Goal: Task Accomplishment & Management: Use online tool/utility

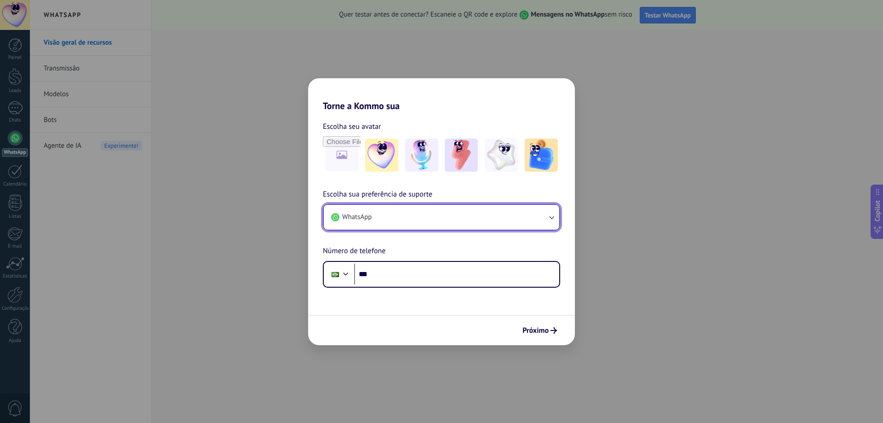
click at [557, 217] on button "WhatsApp" at bounding box center [442, 217] width 236 height 25
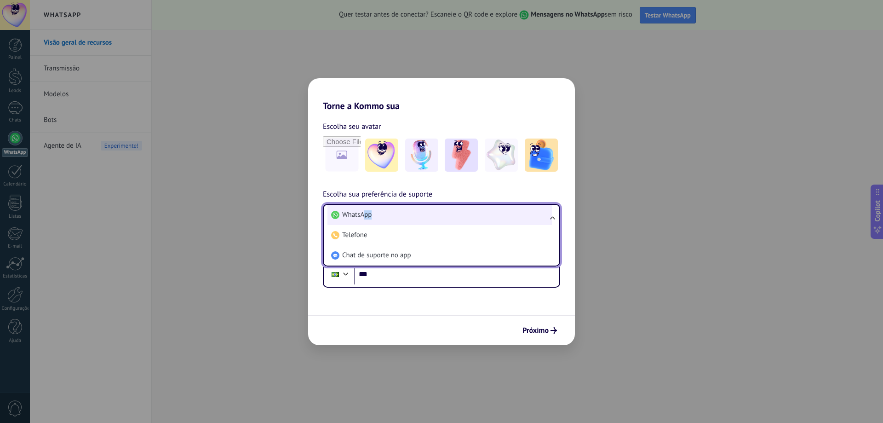
click at [364, 218] on li "WhatsApp" at bounding box center [440, 215] width 224 height 20
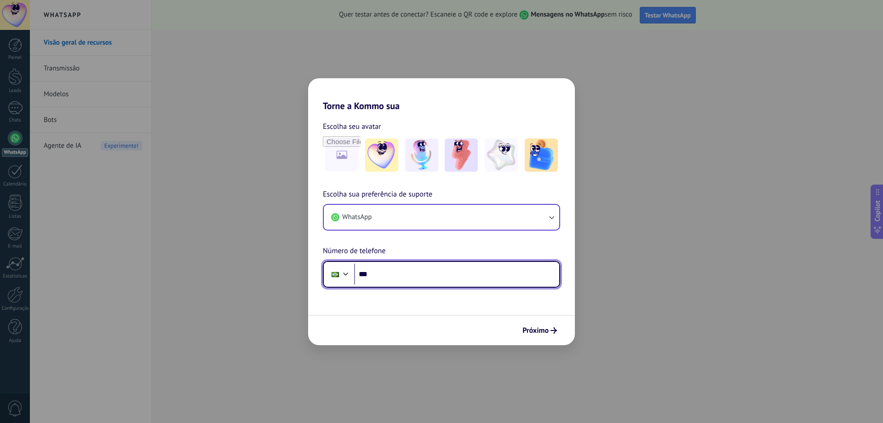
click at [408, 277] on input "***" at bounding box center [456, 274] width 205 height 21
type input "**********"
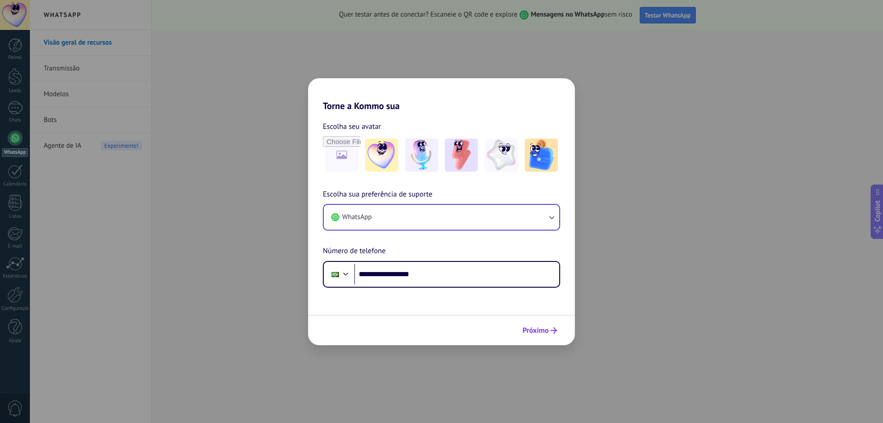
click at [547, 325] on button "Próximo" at bounding box center [539, 330] width 43 height 16
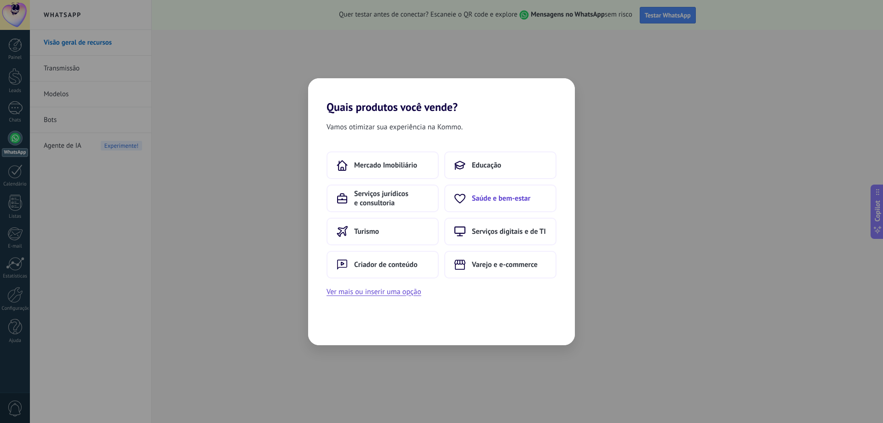
click at [504, 191] on button "Saúde e bem-estar" at bounding box center [500, 198] width 112 height 28
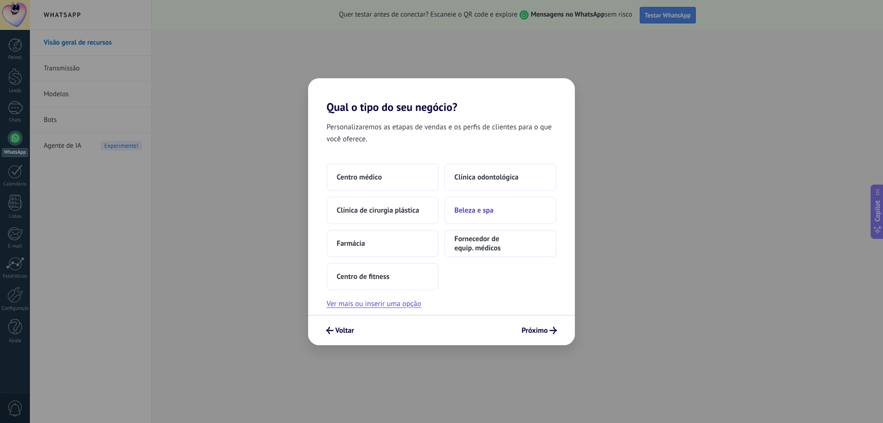
click at [475, 214] on span "Beleza e spa" at bounding box center [474, 210] width 39 height 9
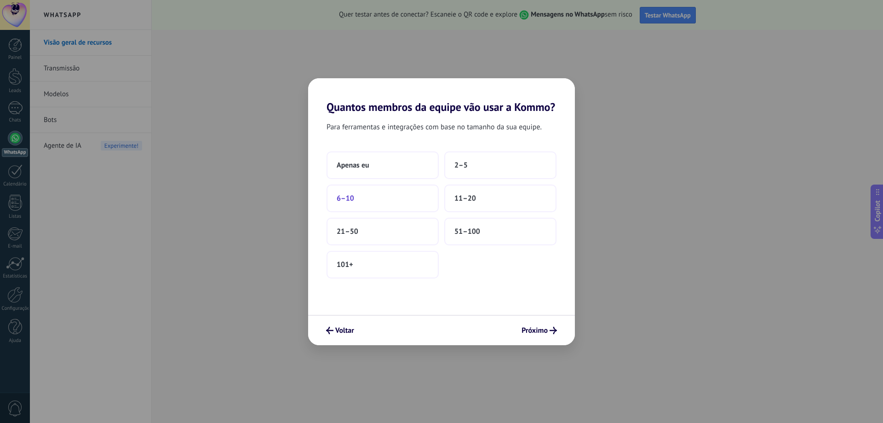
click at [391, 203] on button "6–10" at bounding box center [383, 198] width 112 height 28
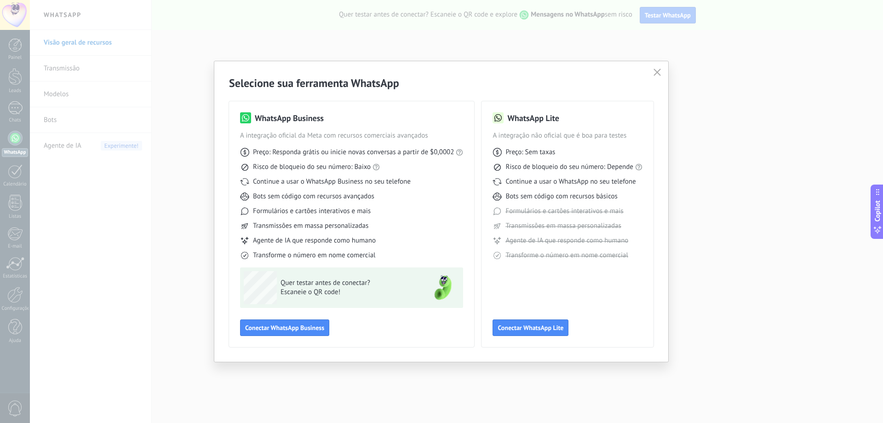
click at [541, 316] on div "WhatsApp Lite A integração não oficial que é boa para testes Preço: Sem taxas R…" at bounding box center [568, 224] width 150 height 224
click at [539, 324] on span "Conectar WhatsApp Lite" at bounding box center [531, 327] width 66 height 6
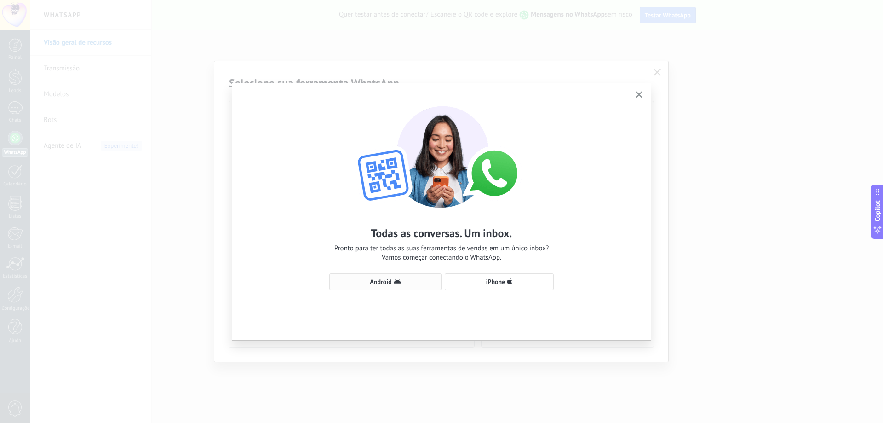
click at [383, 289] on button "Android" at bounding box center [385, 281] width 112 height 17
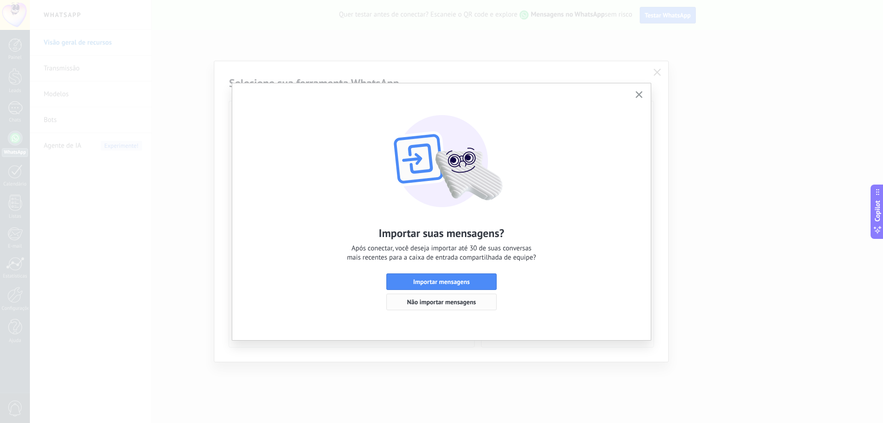
click at [454, 299] on span "Não importar mensagens" at bounding box center [441, 302] width 69 height 6
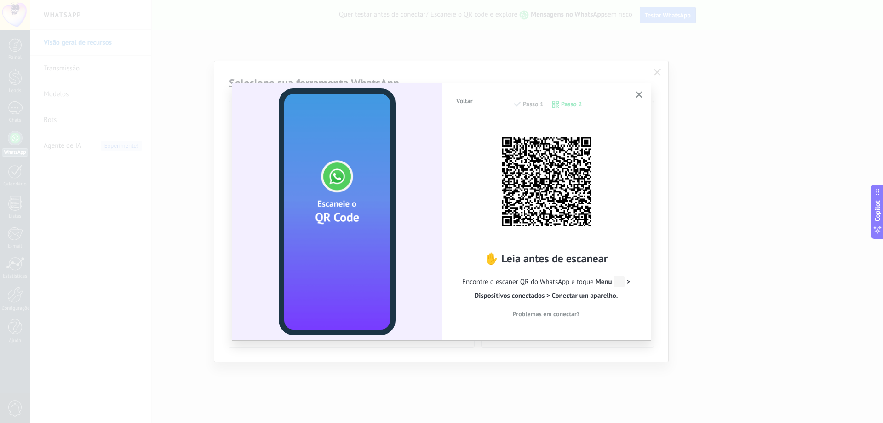
click at [630, 278] on span "Menu > Dispositivos conectados > Conectar um aparelho." at bounding box center [552, 288] width 155 height 23
drag, startPoint x: 628, startPoint y: 283, endPoint x: 632, endPoint y: 279, distance: 5.5
click at [632, 279] on span "Encontre o escaner QR do WhatsApp e toque Menu > Dispositivos conectados > Cone…" at bounding box center [546, 289] width 182 height 28
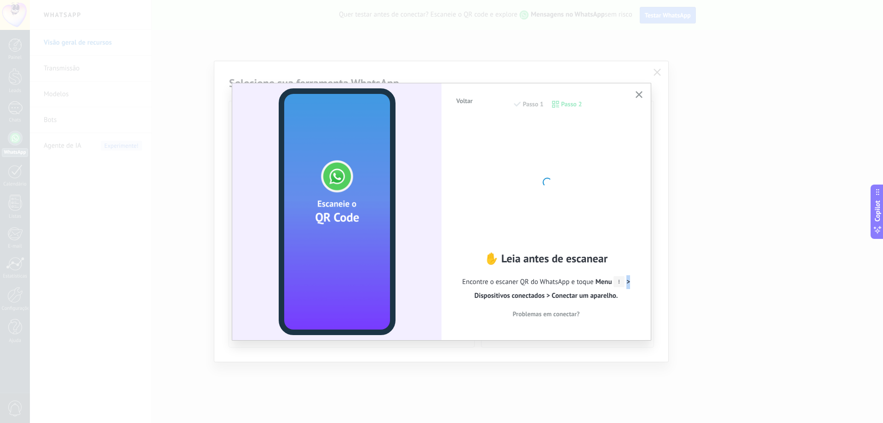
click at [639, 96] on icon "button" at bounding box center [639, 94] width 7 height 7
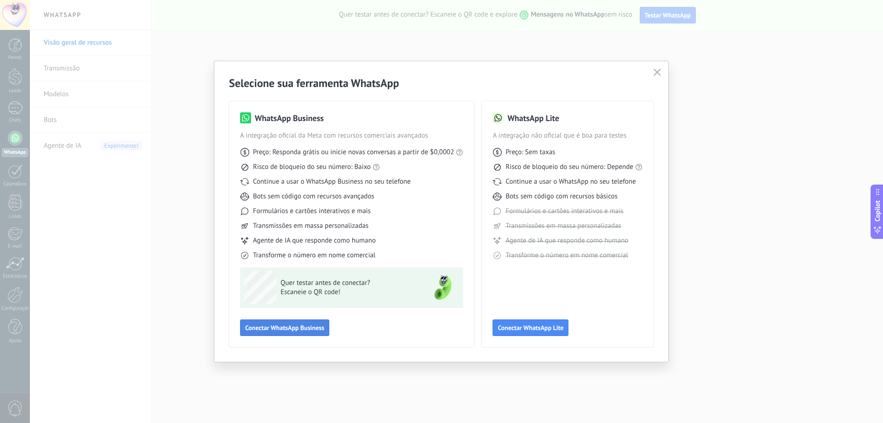
click at [304, 327] on span "Conectar WhatsApp Business" at bounding box center [284, 327] width 79 height 6
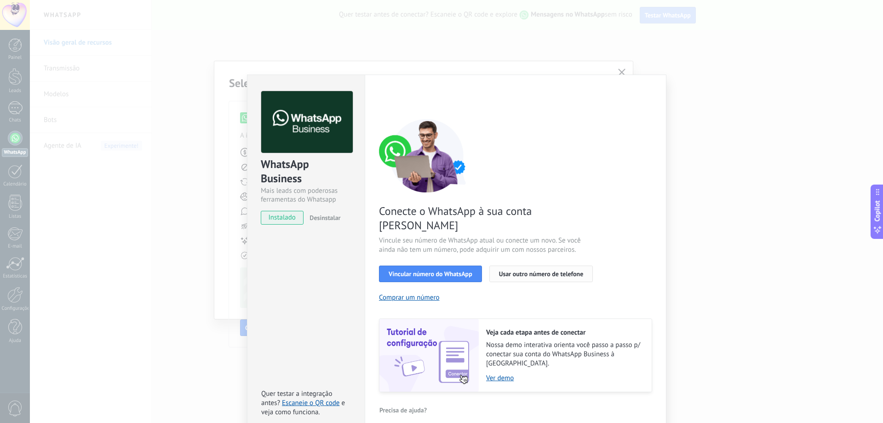
click at [551, 265] on button "Usar outro número de telefone" at bounding box center [541, 273] width 104 height 17
click at [621, 71] on div "WhatsApp Business Mais leads com poderosas ferramentas do Whatsapp instalado De…" at bounding box center [456, 211] width 853 height 423
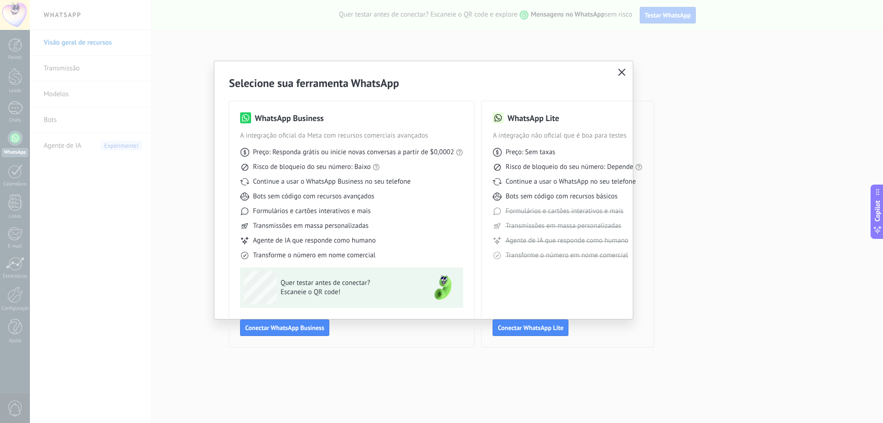
click at [621, 71] on icon "button" at bounding box center [621, 72] width 7 height 7
